Goal: Task Accomplishment & Management: Manage account settings

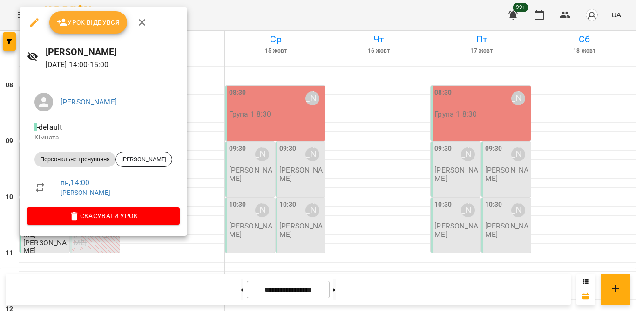
click at [91, 21] on span "Урок відбувся" at bounding box center [88, 22] width 63 height 11
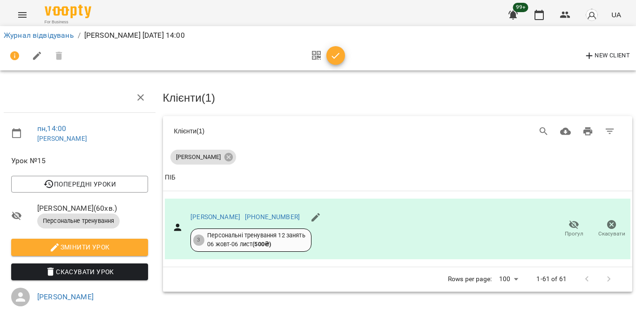
click at [329, 57] on span "button" at bounding box center [335, 55] width 19 height 11
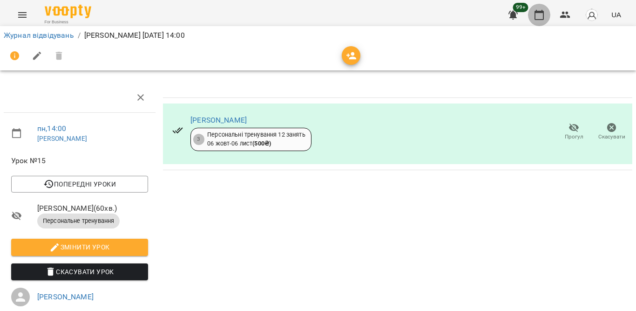
click at [540, 21] on button "button" at bounding box center [539, 15] width 22 height 22
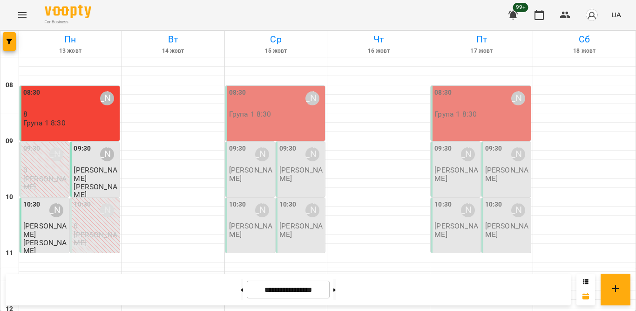
scroll to position [304, 0]
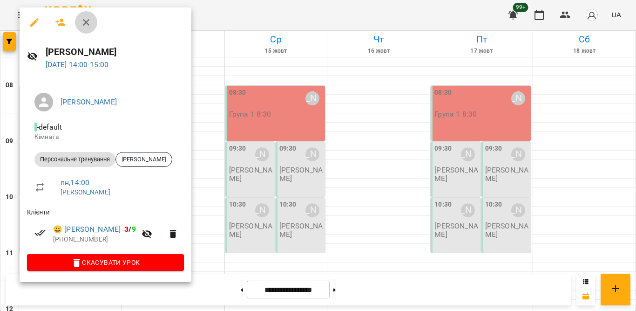
click at [81, 27] on icon "button" at bounding box center [86, 22] width 11 height 11
